Goal: Task Accomplishment & Management: Manage account settings

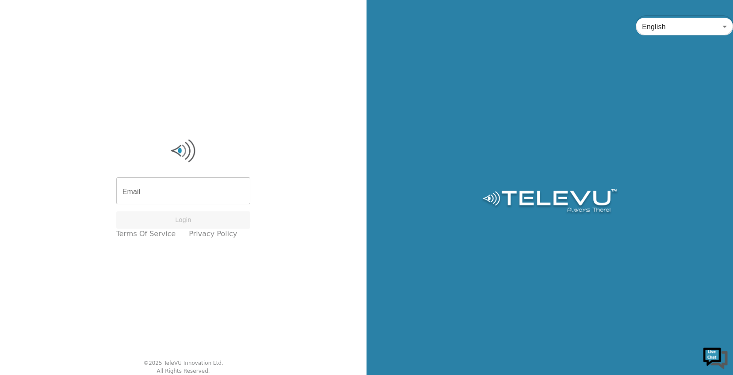
click at [211, 190] on input "Email" at bounding box center [183, 192] width 134 height 25
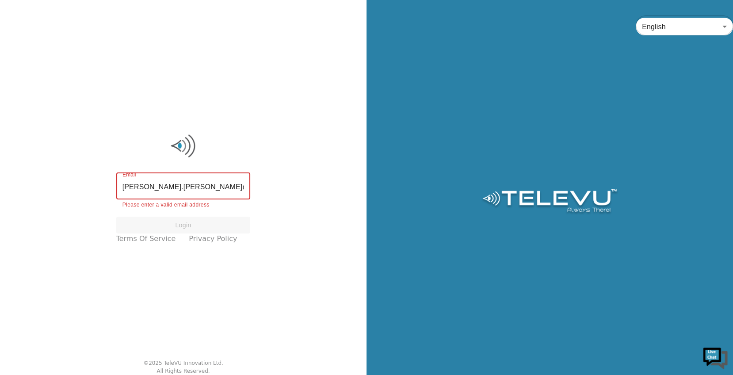
type input "[PERSON_NAME][EMAIL_ADDRESS][PERSON_NAME][DOMAIN_NAME]"
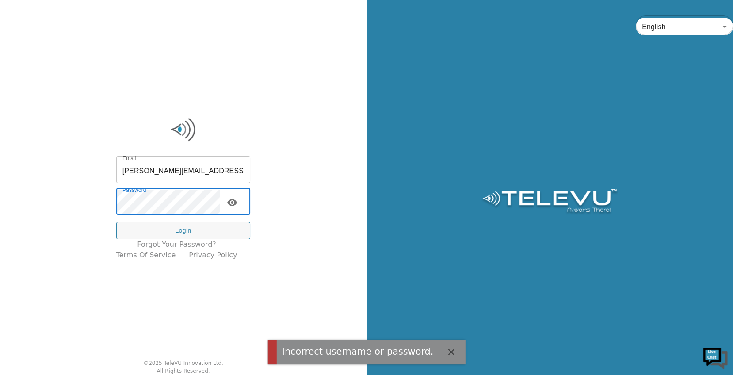
click at [186, 163] on input "[PERSON_NAME][EMAIL_ADDRESS][PERSON_NAME][DOMAIN_NAME]" at bounding box center [183, 170] width 134 height 25
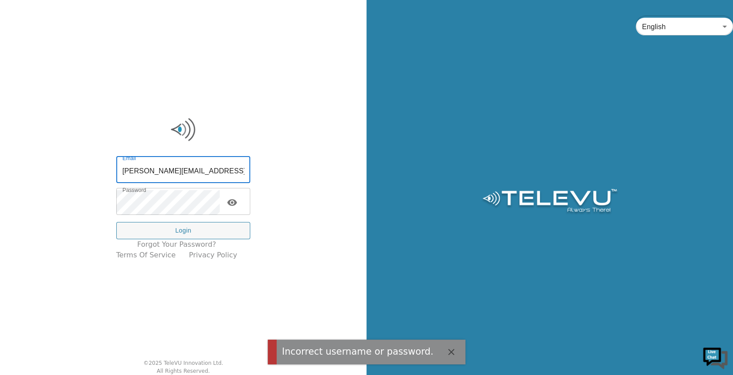
click at [192, 170] on input "[PERSON_NAME][EMAIL_ADDRESS][PERSON_NAME][DOMAIN_NAME]" at bounding box center [183, 170] width 134 height 25
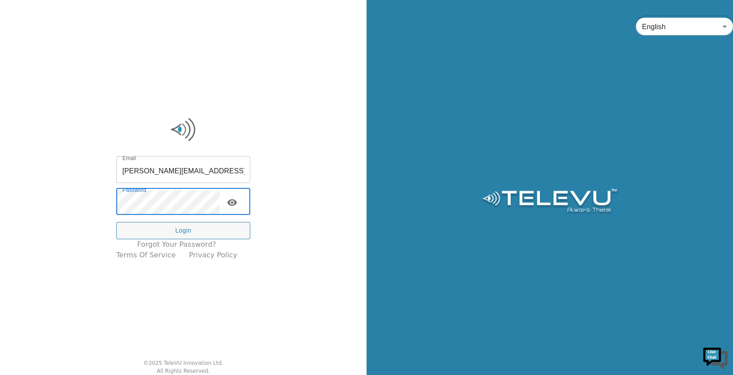
click at [237, 204] on icon "toggle password visibility" at bounding box center [232, 202] width 10 height 7
